Goal: Browse casually

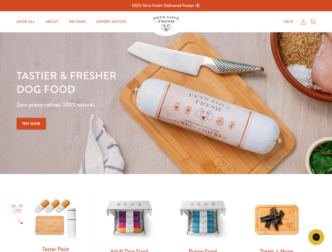
click at [166, 126] on div "Tastier & fresher dog food Zero preservatives. 100% natural. Try Now" at bounding box center [116, 103] width 199 height 69
click at [316, 237] on icon "Gorgias live chat" at bounding box center [315, 237] width 5 height 5
